Goal: Task Accomplishment & Management: Complete application form

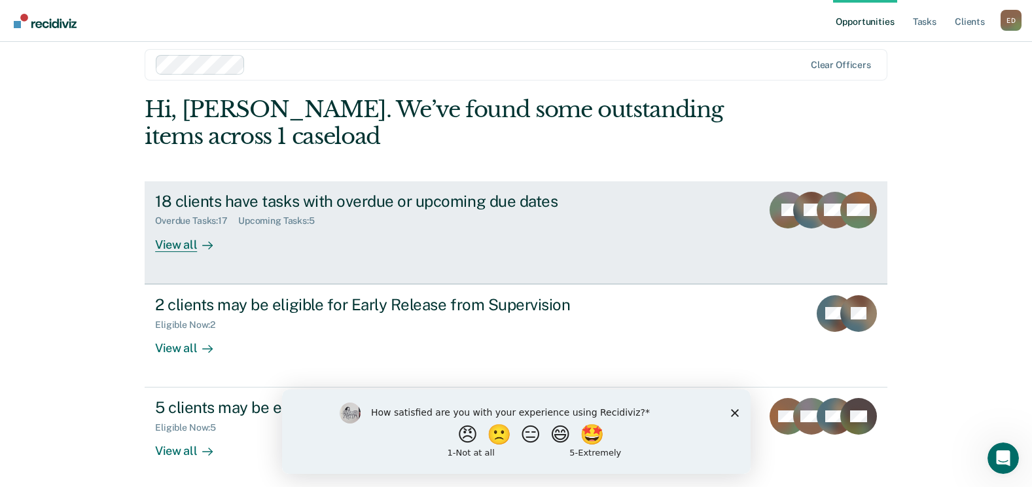
scroll to position [17, 0]
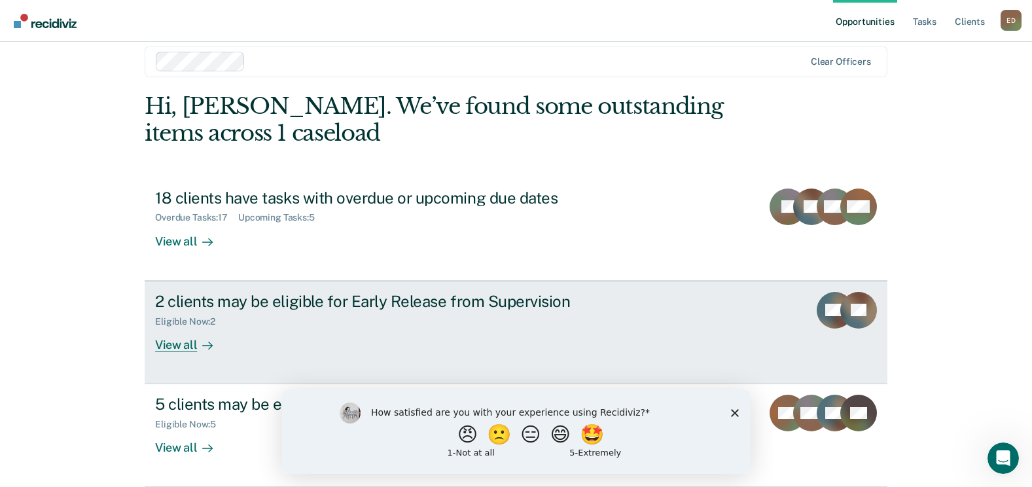
click at [387, 311] on div "Eligible Now : 2" at bounding box center [384, 319] width 459 height 16
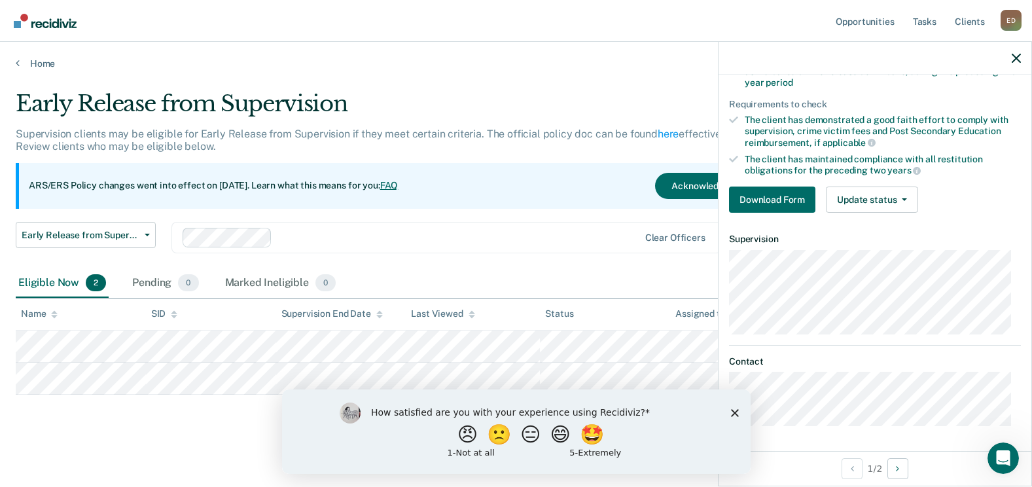
scroll to position [2, 0]
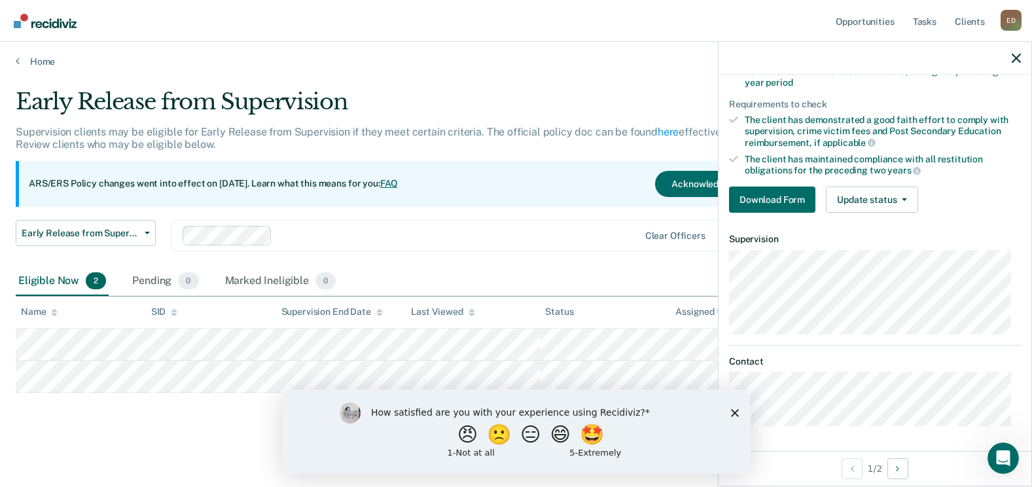
click at [731, 412] on icon "Close survey" at bounding box center [734, 412] width 8 height 8
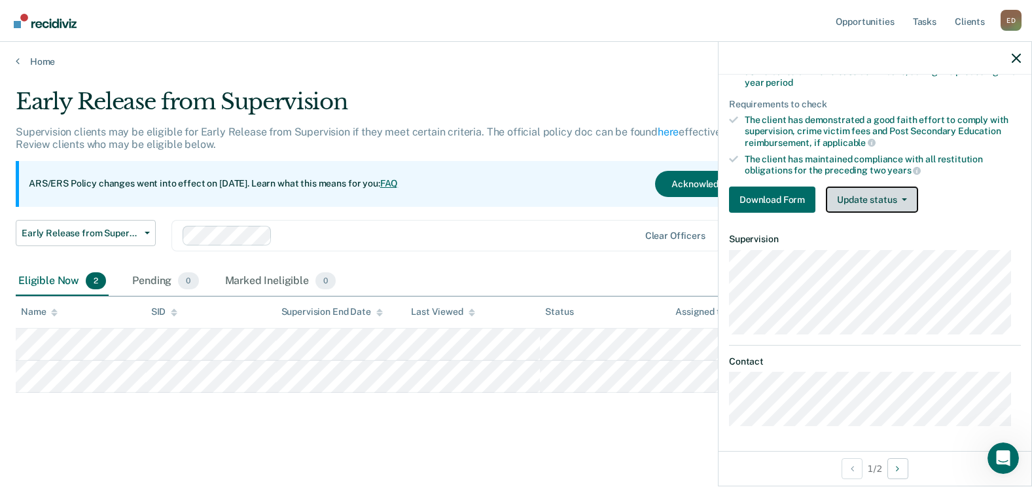
click at [843, 194] on button "Update status" at bounding box center [872, 200] width 92 height 26
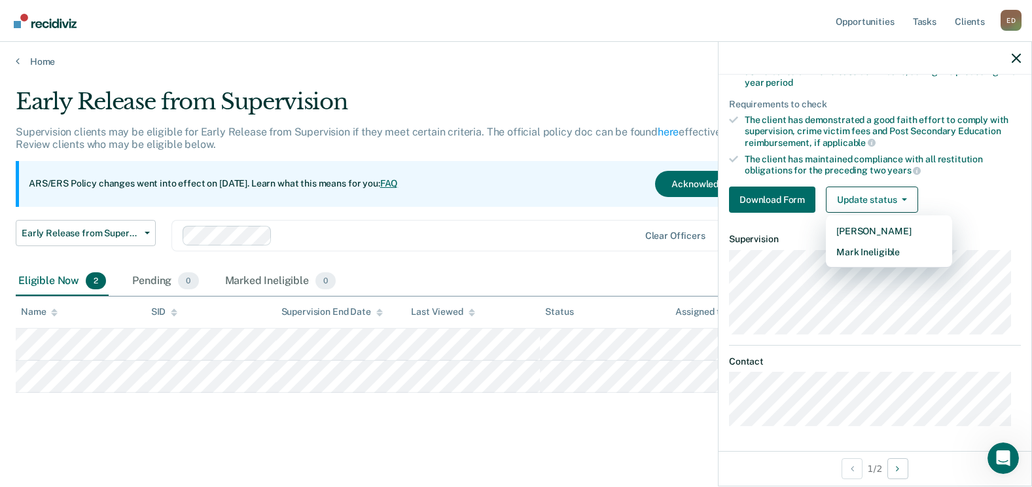
click at [812, 234] on dt "Supervision" at bounding box center [875, 239] width 292 height 11
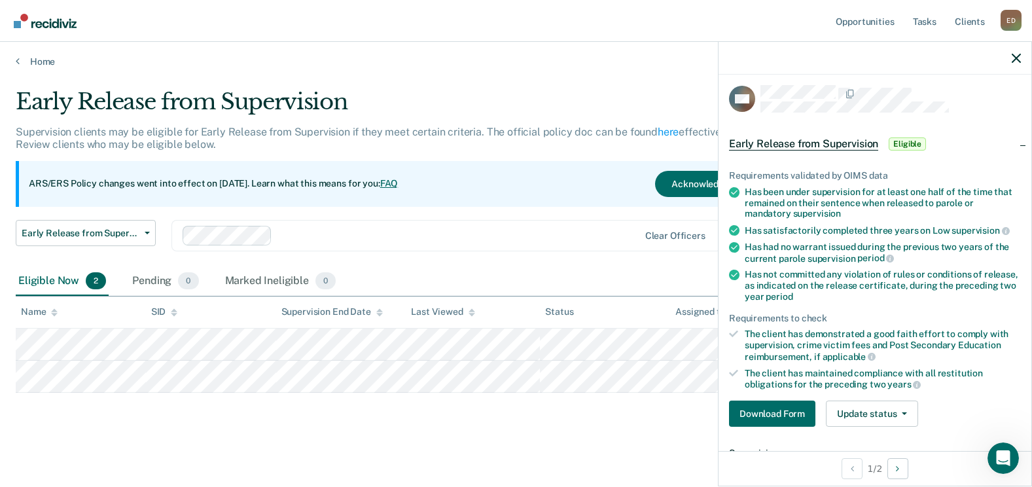
scroll to position [0, 0]
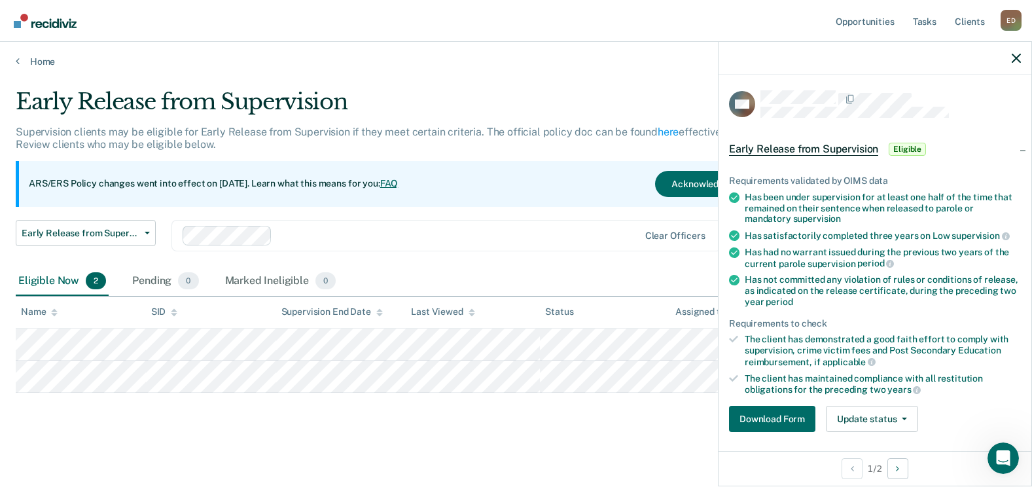
click at [571, 268] on div "Eligible Now 2 Pending 0 Marked Ineligible 0" at bounding box center [516, 281] width 1001 height 29
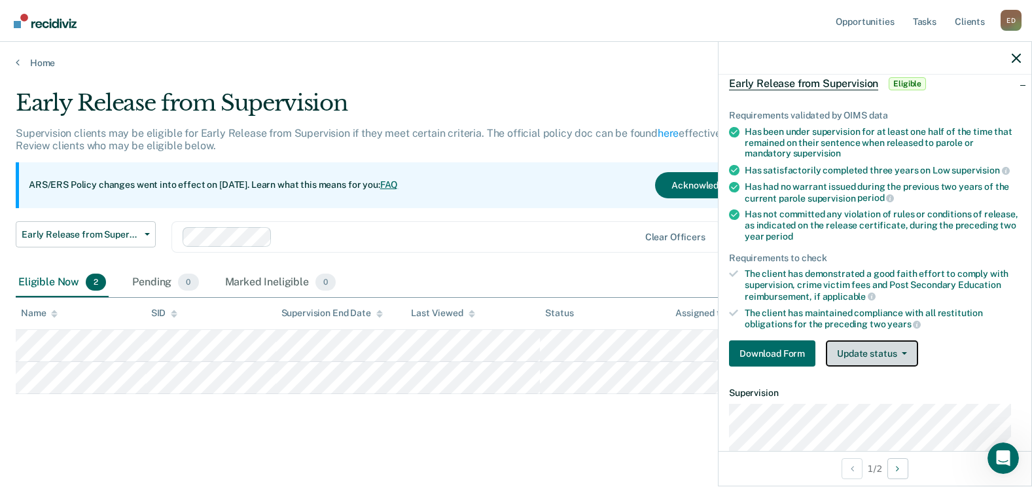
click at [880, 356] on button "Update status" at bounding box center [872, 353] width 92 height 26
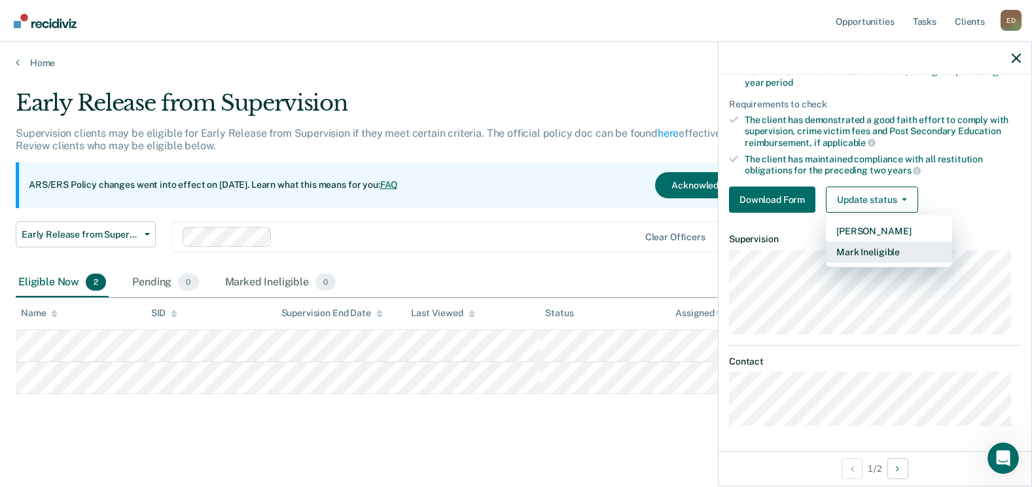
scroll to position [2, 0]
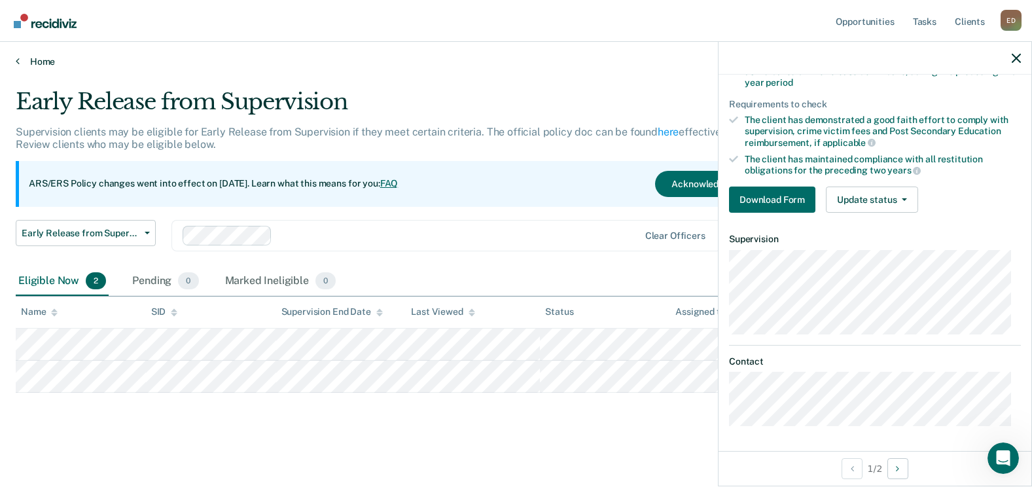
click at [43, 63] on link "Home" at bounding box center [516, 62] width 1001 height 12
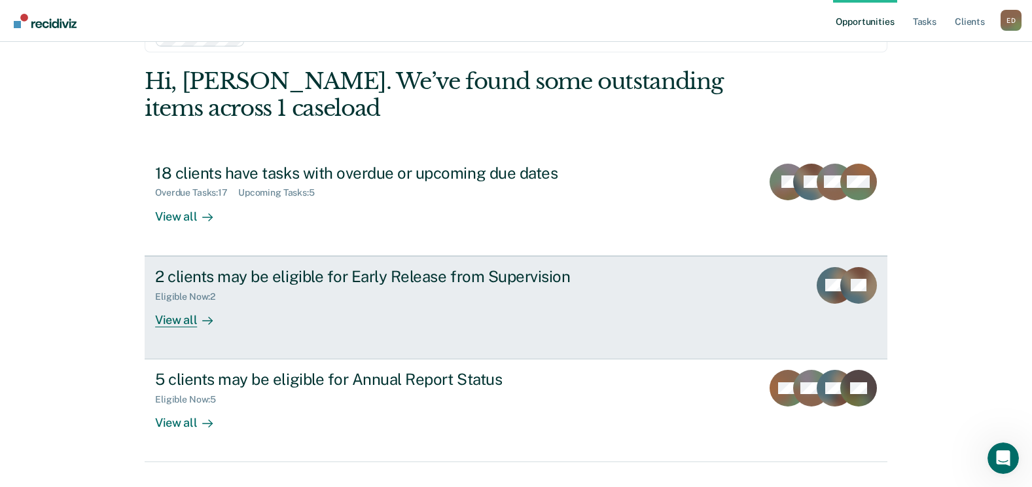
scroll to position [69, 0]
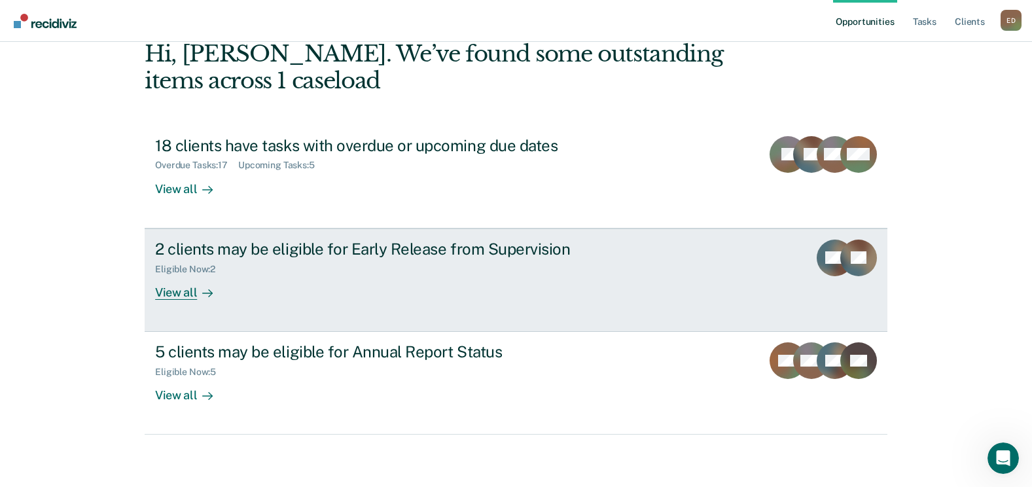
click at [175, 293] on div "View all" at bounding box center [191, 287] width 73 height 26
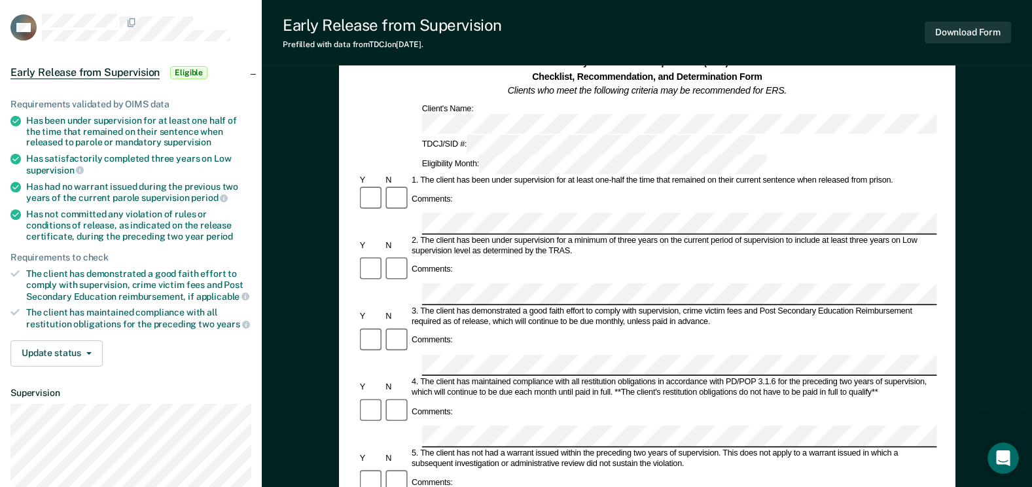
scroll to position [69, 0]
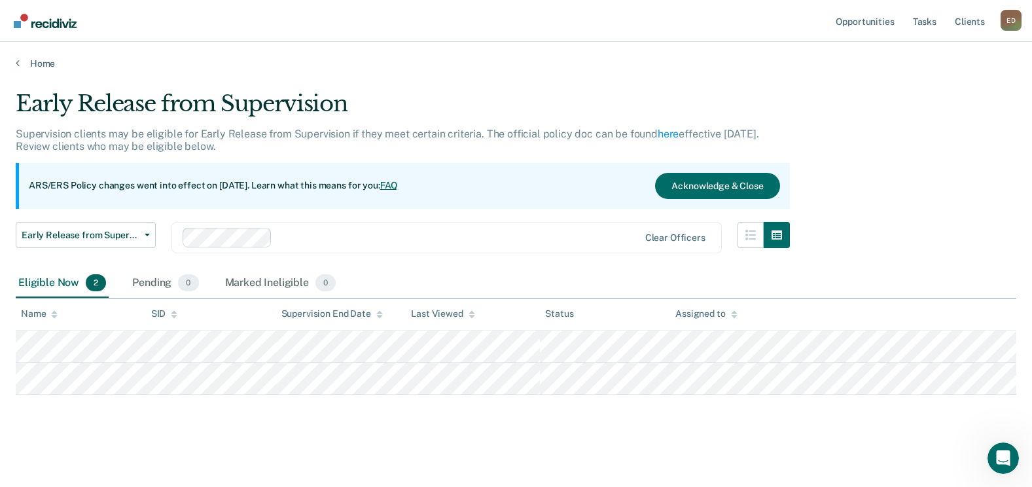
scroll to position [2, 0]
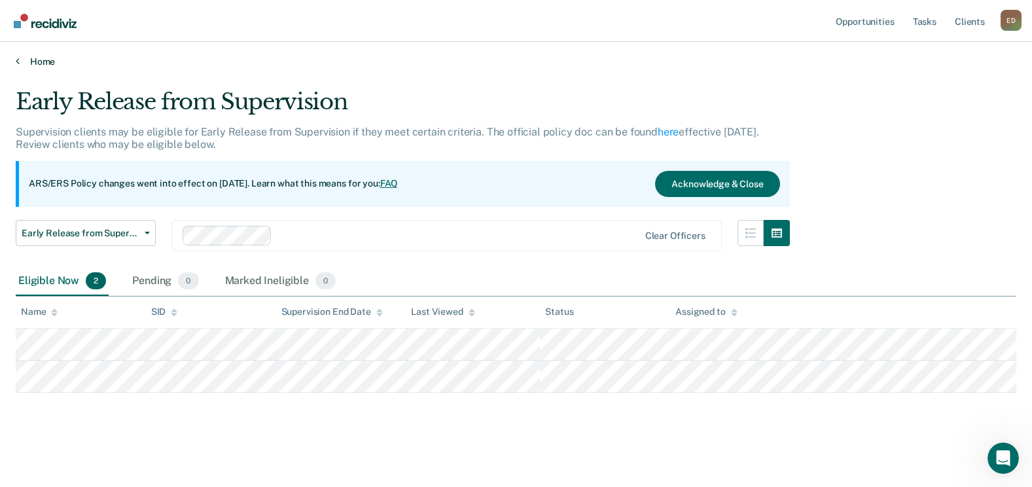
click at [39, 62] on link "Home" at bounding box center [516, 62] width 1001 height 12
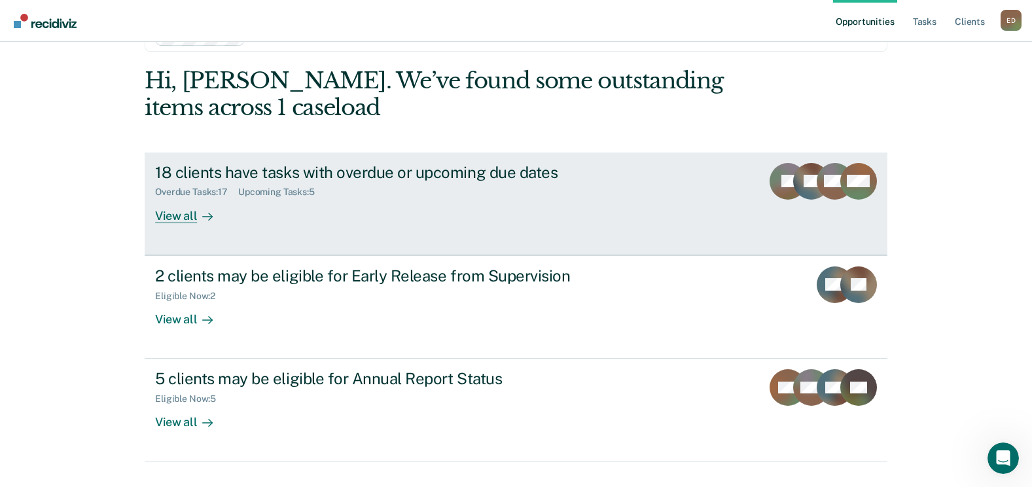
scroll to position [65, 0]
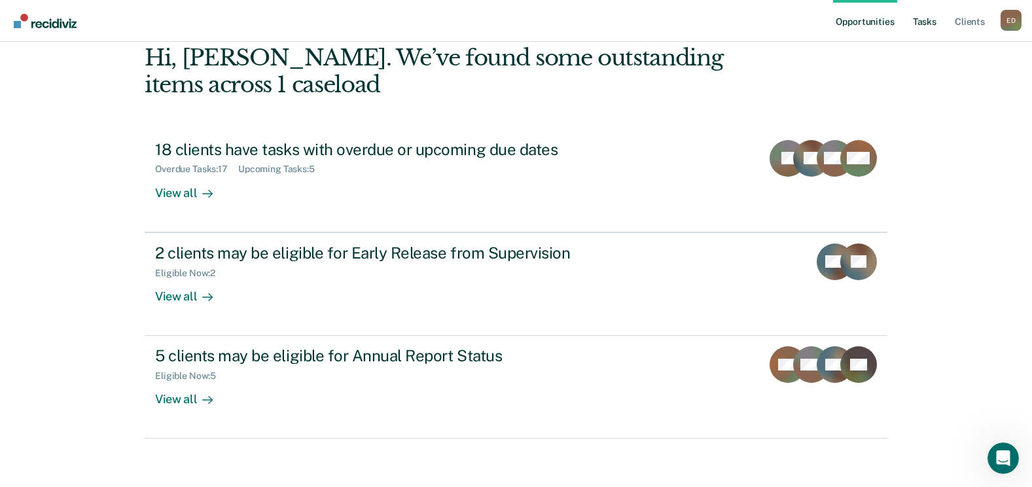
click at [932, 26] on link "Tasks" at bounding box center [924, 21] width 29 height 42
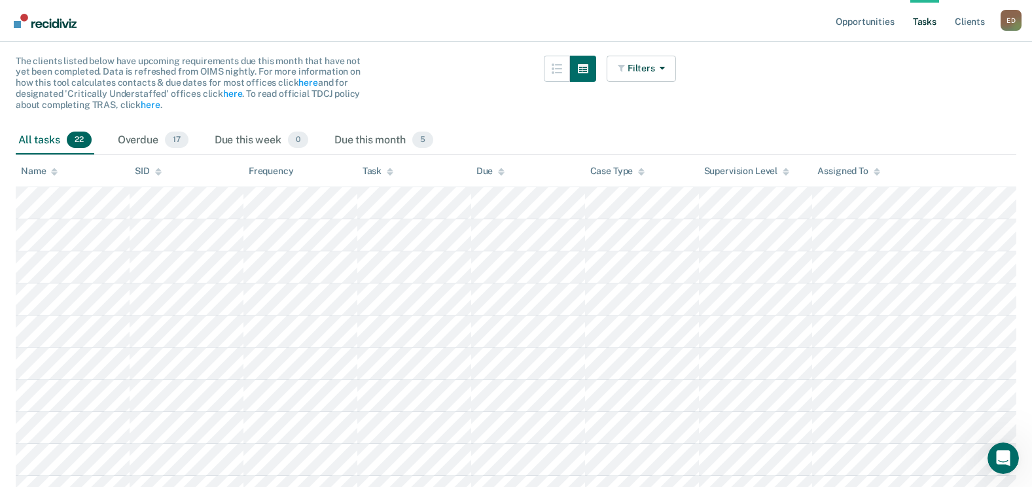
scroll to position [54, 0]
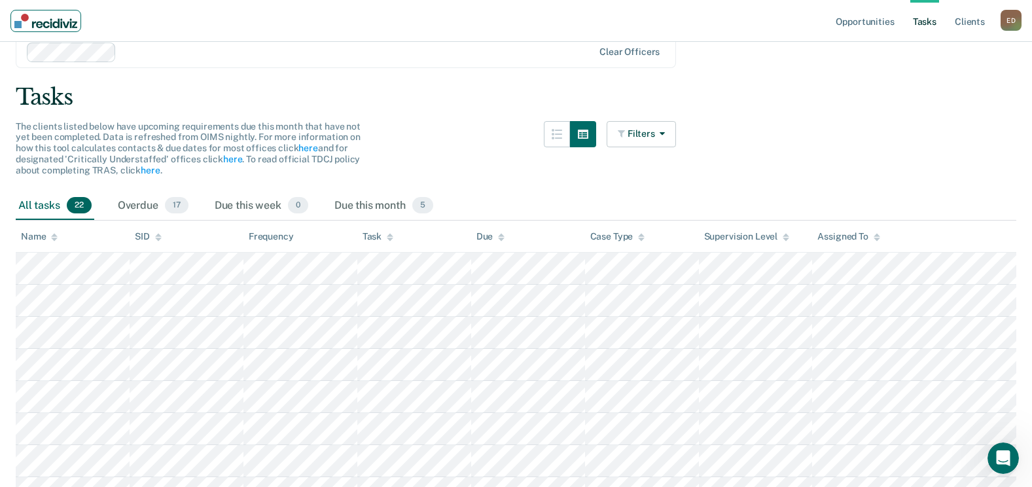
click at [28, 16] on img "Main navigation" at bounding box center [45, 21] width 63 height 14
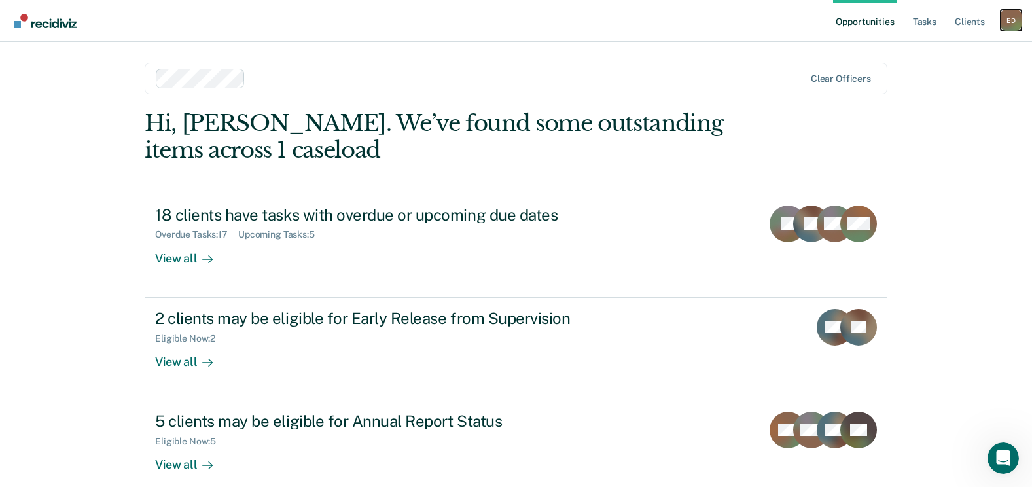
click at [1020, 24] on div "E D" at bounding box center [1011, 20] width 21 height 21
click at [954, 91] on link "Log Out" at bounding box center [958, 86] width 105 height 11
